Goal: Check status: Check status

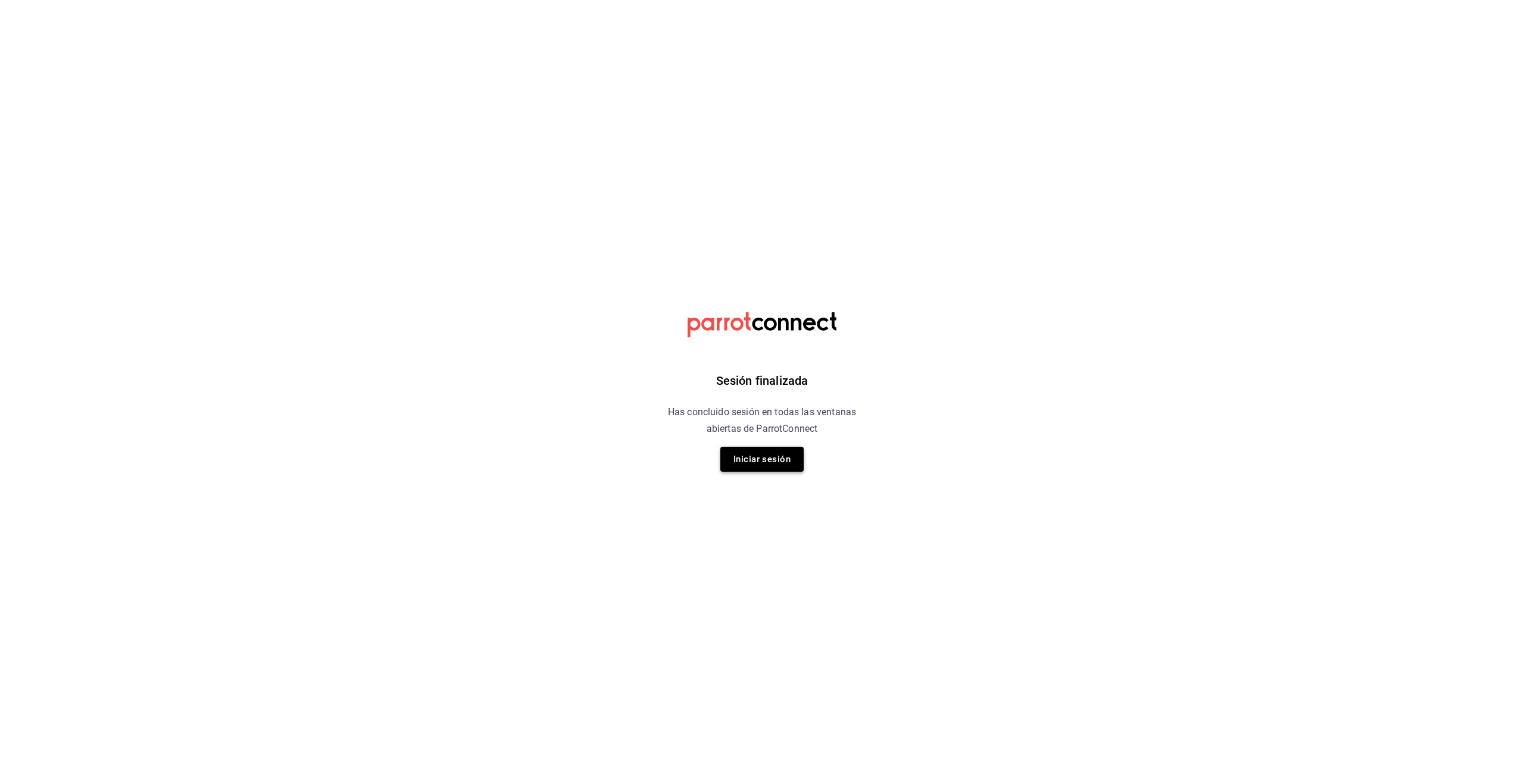
click at [759, 464] on button "Iniciar sesión" at bounding box center [762, 459] width 83 height 25
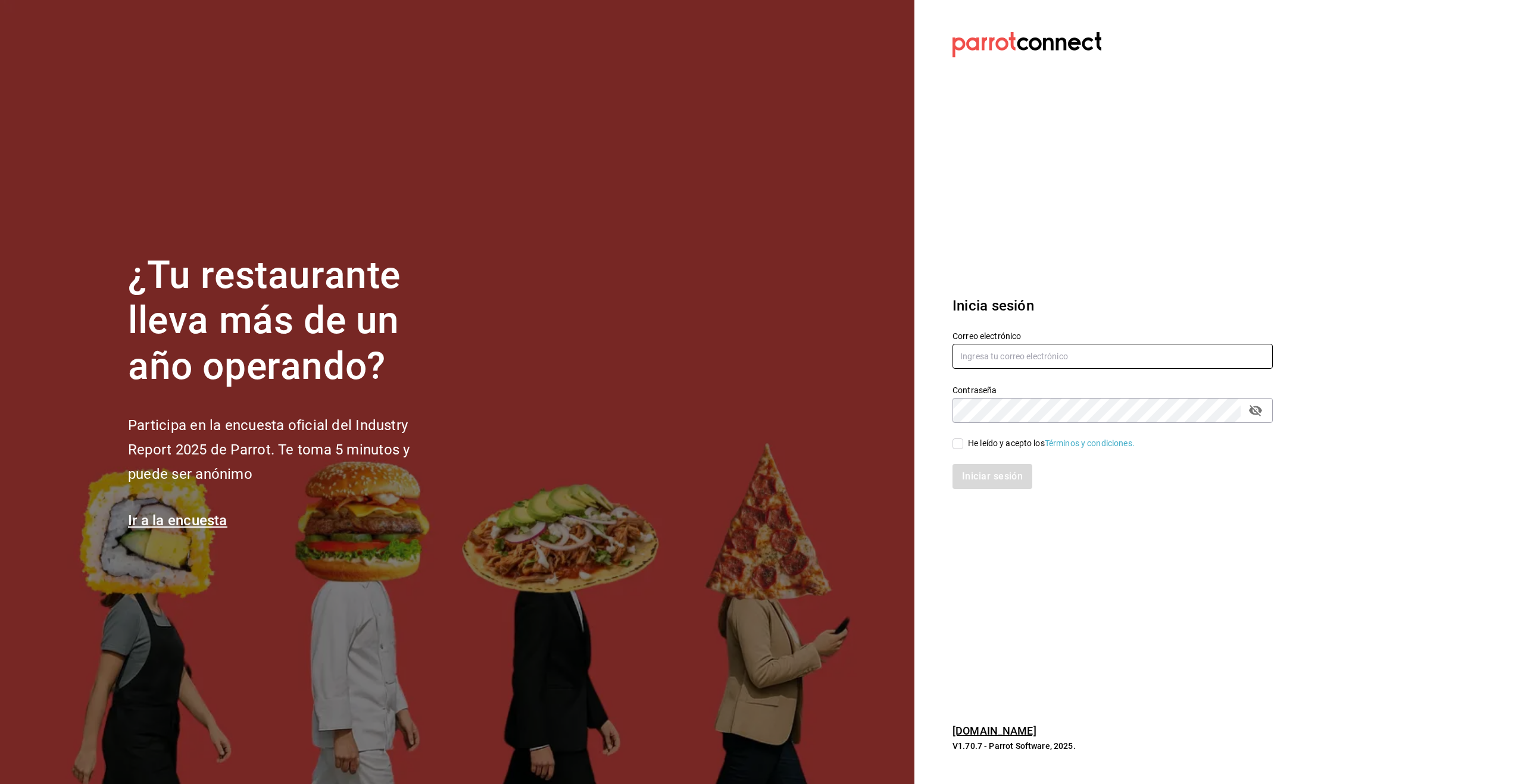
click at [997, 355] on input "text" at bounding box center [1112, 356] width 320 height 25
type input "[EMAIL_ADDRESS][DOMAIN_NAME]"
click at [962, 445] on input "He leído y acepto los Términos y condiciones." at bounding box center [958, 444] width 11 height 11
checkbox input "true"
click at [977, 470] on button "Iniciar sesión" at bounding box center [993, 476] width 81 height 25
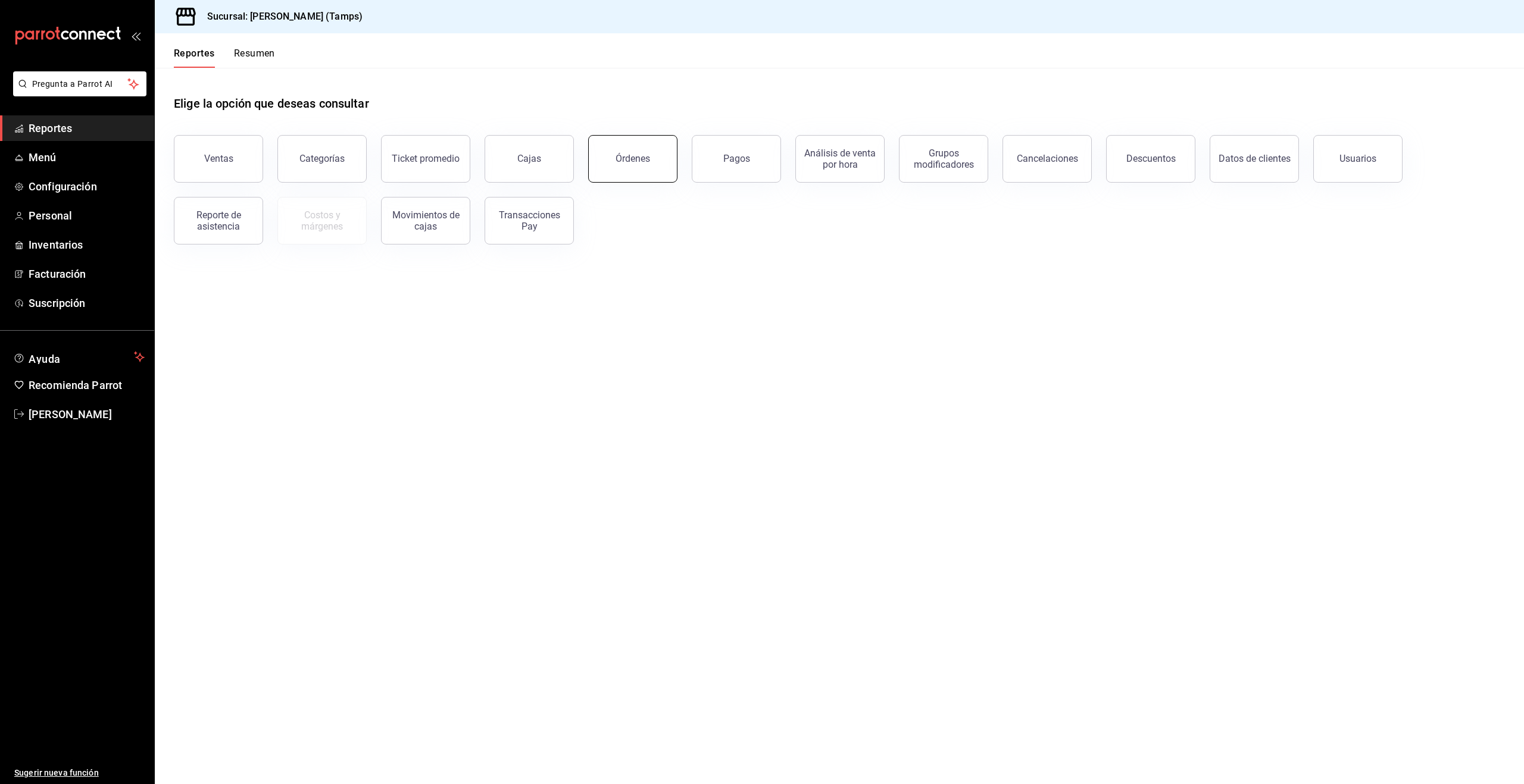
click at [657, 154] on button "Órdenes" at bounding box center [632, 158] width 89 height 48
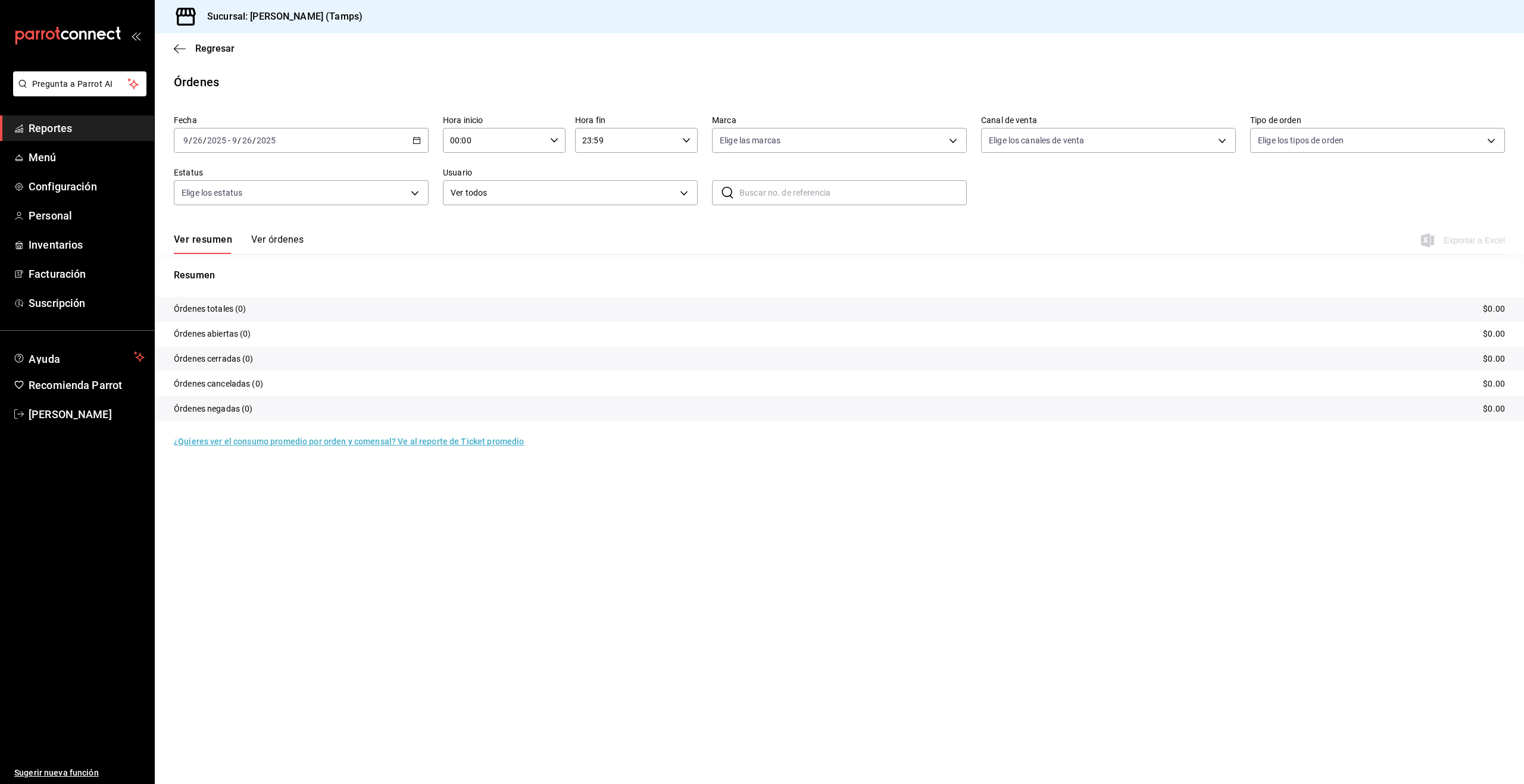
click at [317, 140] on div "2025-09-26 9 / 26 / 2025 - 2025-09-26 9 / 26 / 2025" at bounding box center [301, 141] width 255 height 25
click at [210, 310] on span "Rango de fechas" at bounding box center [230, 310] width 92 height 13
click at [310, 294] on abbr "22" at bounding box center [311, 297] width 8 height 8
click at [397, 298] on abbr "26" at bounding box center [396, 297] width 8 height 8
click at [284, 135] on div "2025-09-22 9 / 22 / 2025 - 2025-09-26 9 / 26 / 2025" at bounding box center [301, 141] width 255 height 25
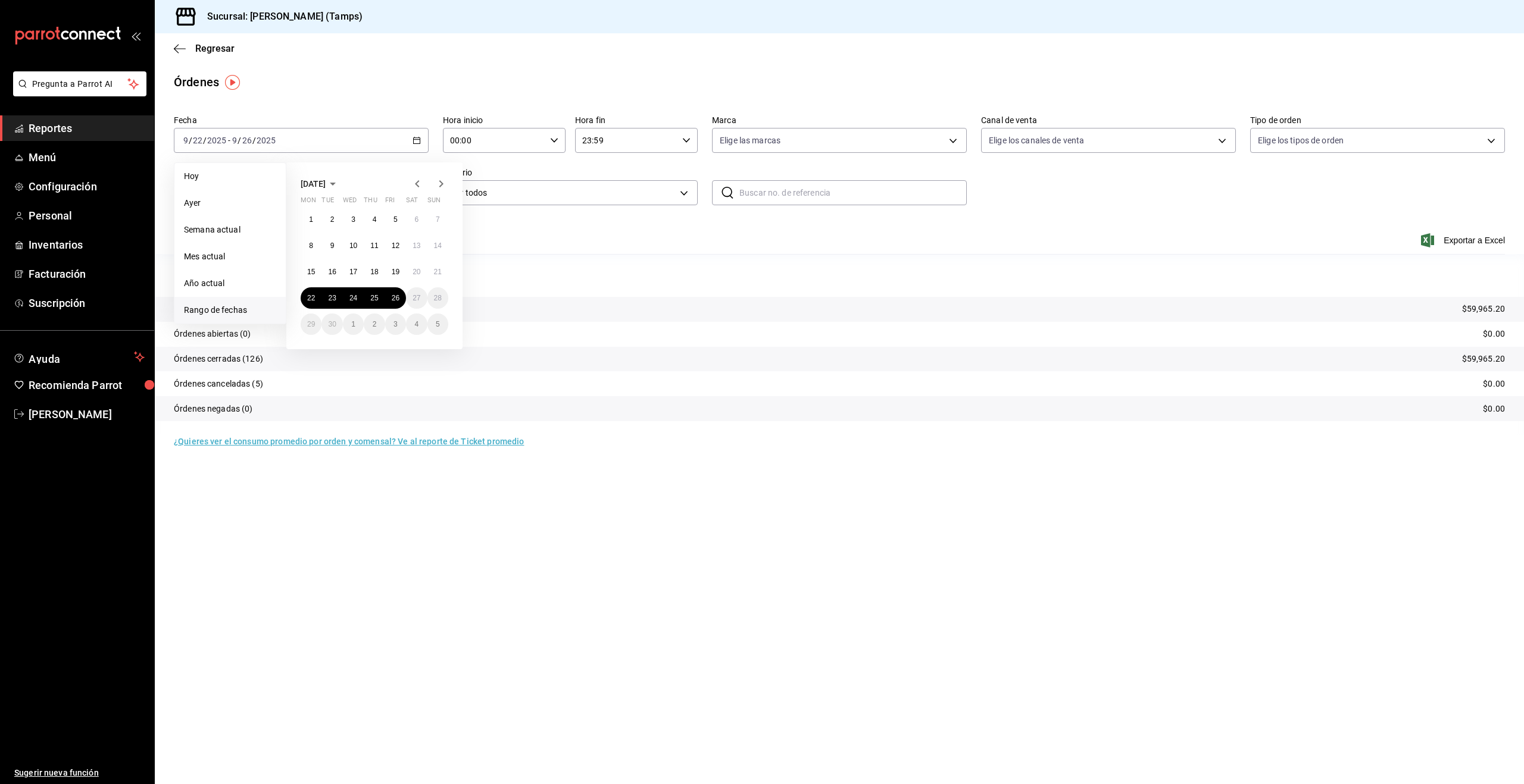
drag, startPoint x: 206, startPoint y: 174, endPoint x: 214, endPoint y: 169, distance: 9.4
click at [206, 174] on span "Hoy" at bounding box center [230, 176] width 92 height 13
